Goal: Transaction & Acquisition: Purchase product/service

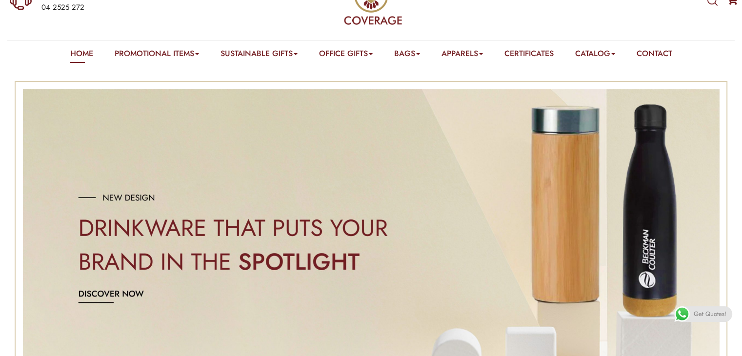
scroll to position [16, 0]
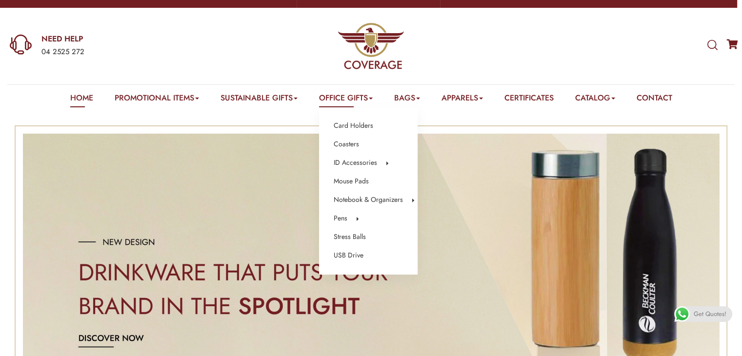
click at [341, 94] on link "Office Gifts" at bounding box center [346, 99] width 54 height 15
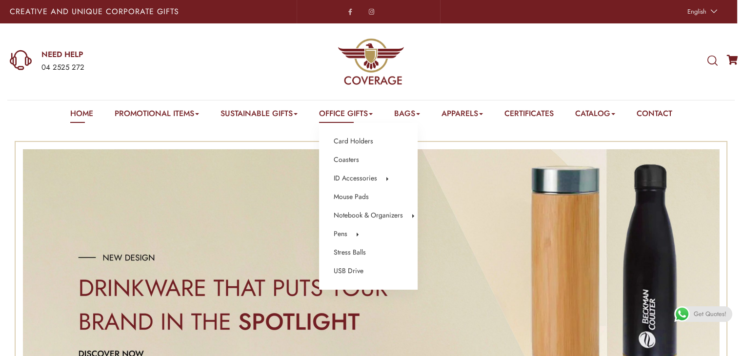
click at [345, 118] on link "Office Gifts" at bounding box center [346, 115] width 54 height 15
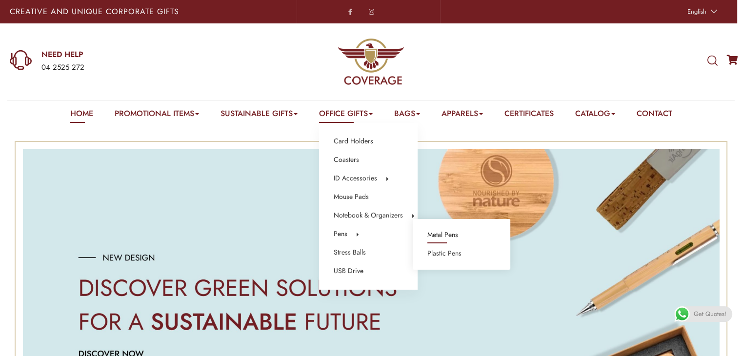
click at [437, 241] on link "Metal Pens" at bounding box center [442, 235] width 31 height 13
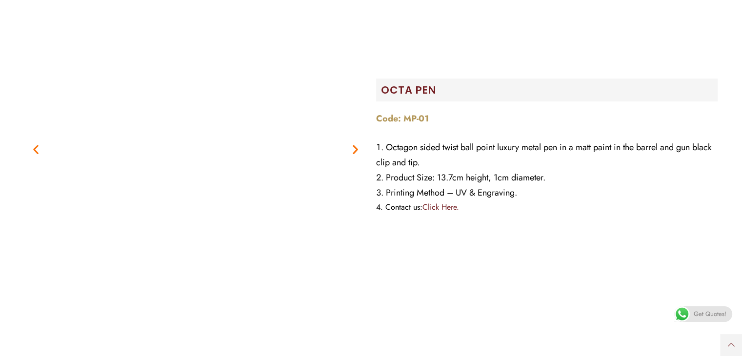
scroll to position [308, 0]
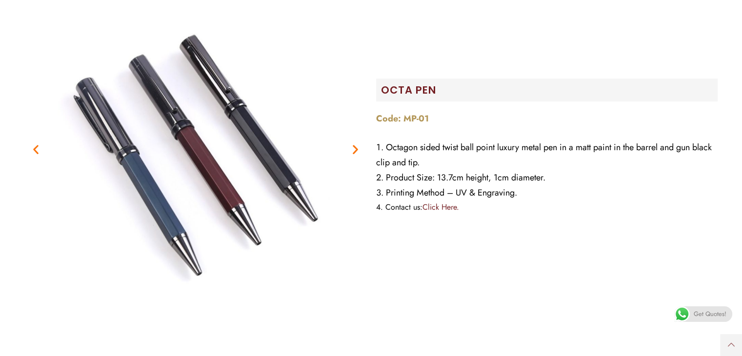
click at [356, 150] on icon "Next slide" at bounding box center [355, 149] width 12 height 12
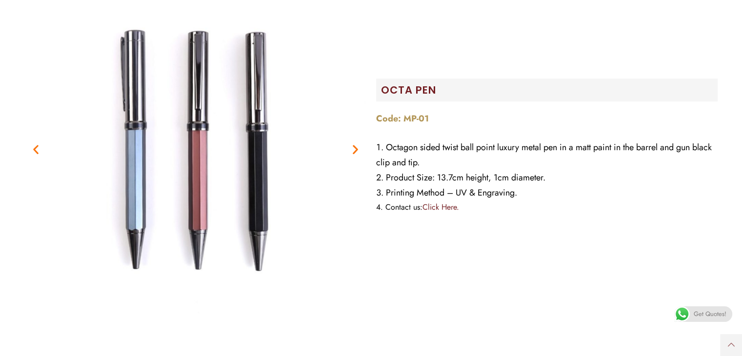
click at [356, 150] on icon "Next slide" at bounding box center [355, 149] width 12 height 12
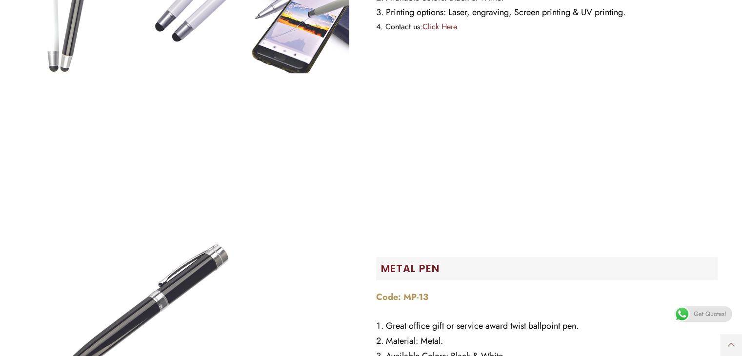
scroll to position [4388, 0]
